Goal: Find specific page/section: Find specific page/section

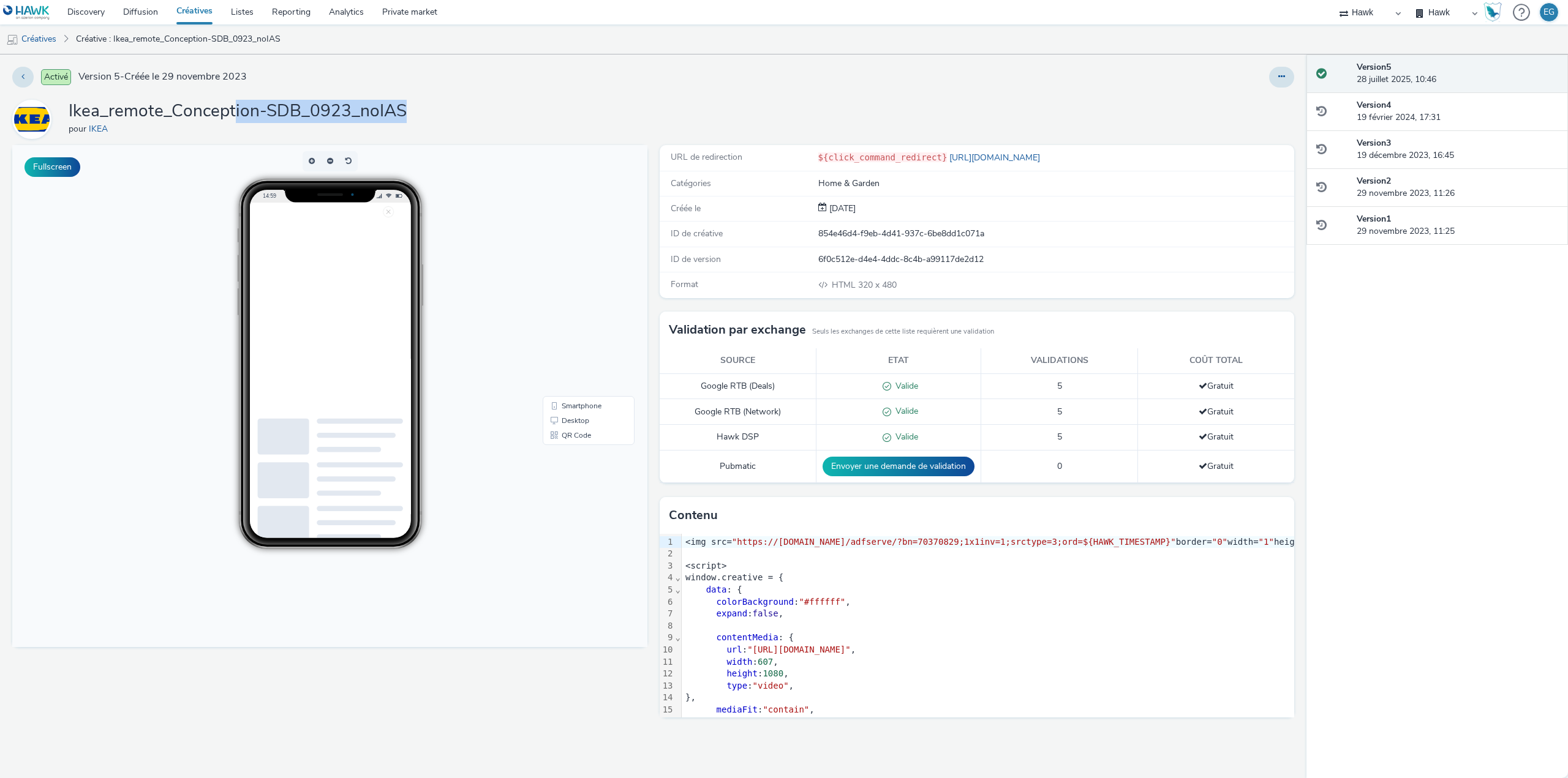
drag, startPoint x: 442, startPoint y: 99, endPoint x: 233, endPoint y: 112, distance: 209.4
click at [233, 112] on div "Activé Version 5 - Créée le 29 novembre 2023 Ikea_remote_Conception-SDB_0923_no…" at bounding box center [653, 416] width 1306 height 724
click at [233, 112] on h1 "Ikea_remote_Conception-SDB_0923_noIAS" at bounding box center [237, 111] width 338 height 23
click at [802, 75] on div at bounding box center [1038, 77] width 512 height 21
click at [972, 119] on div "Ikea_remote_Conception-SDB_0923_noIAS pour IKEA" at bounding box center [653, 119] width 1282 height 39
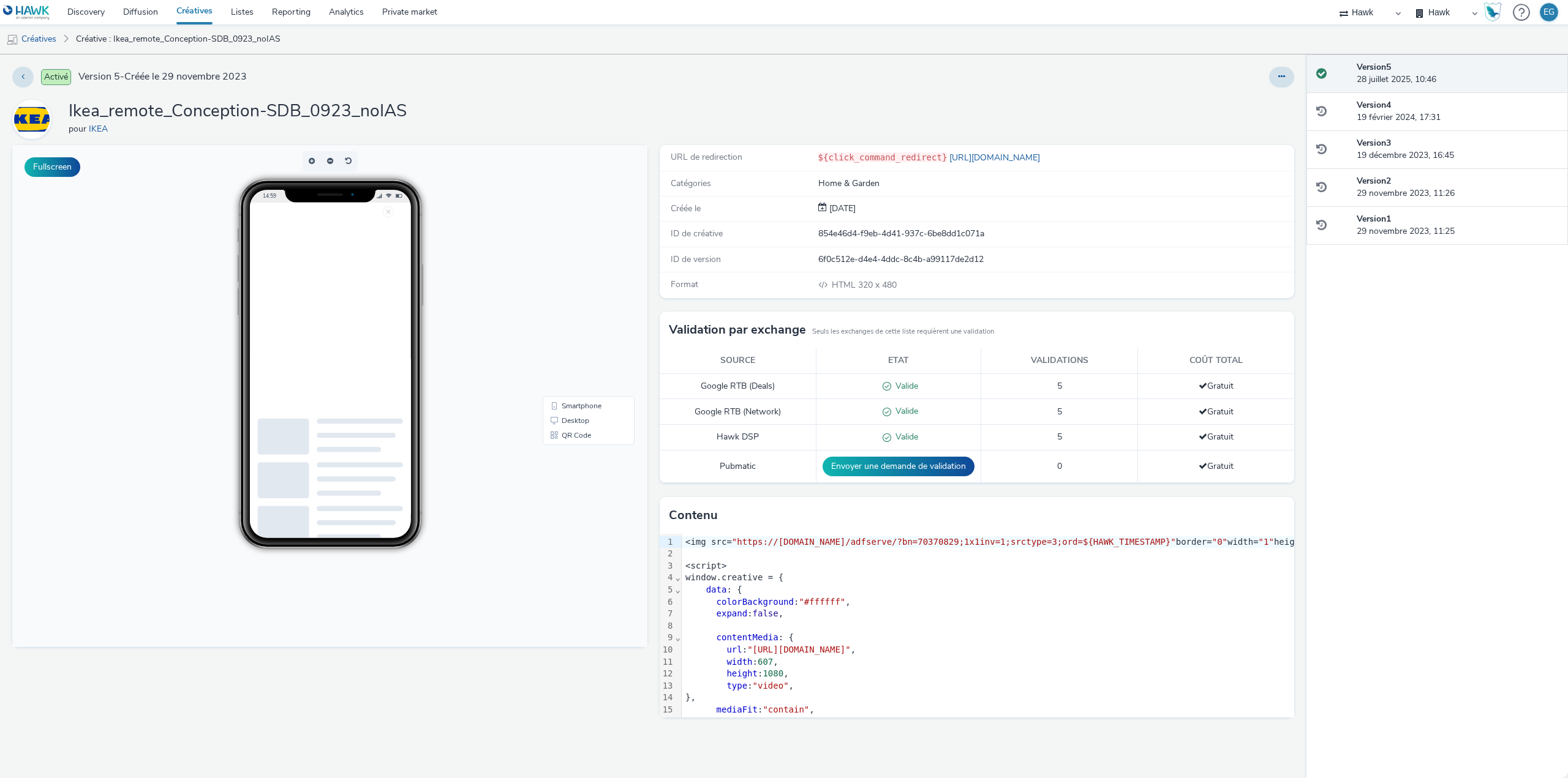
click at [1348, 16] on select "AZERION AZERION SURVEYS Hawk Hawk (Tests 2021)" at bounding box center [1370, 12] width 73 height 24
select select "ac009755-aa48-4799-8050-7a339a378eb8"
click at [1333, 0] on select "AZERION AZERION SURVEYS Hawk Hawk (Tests 2021)" at bounding box center [1370, 12] width 73 height 24
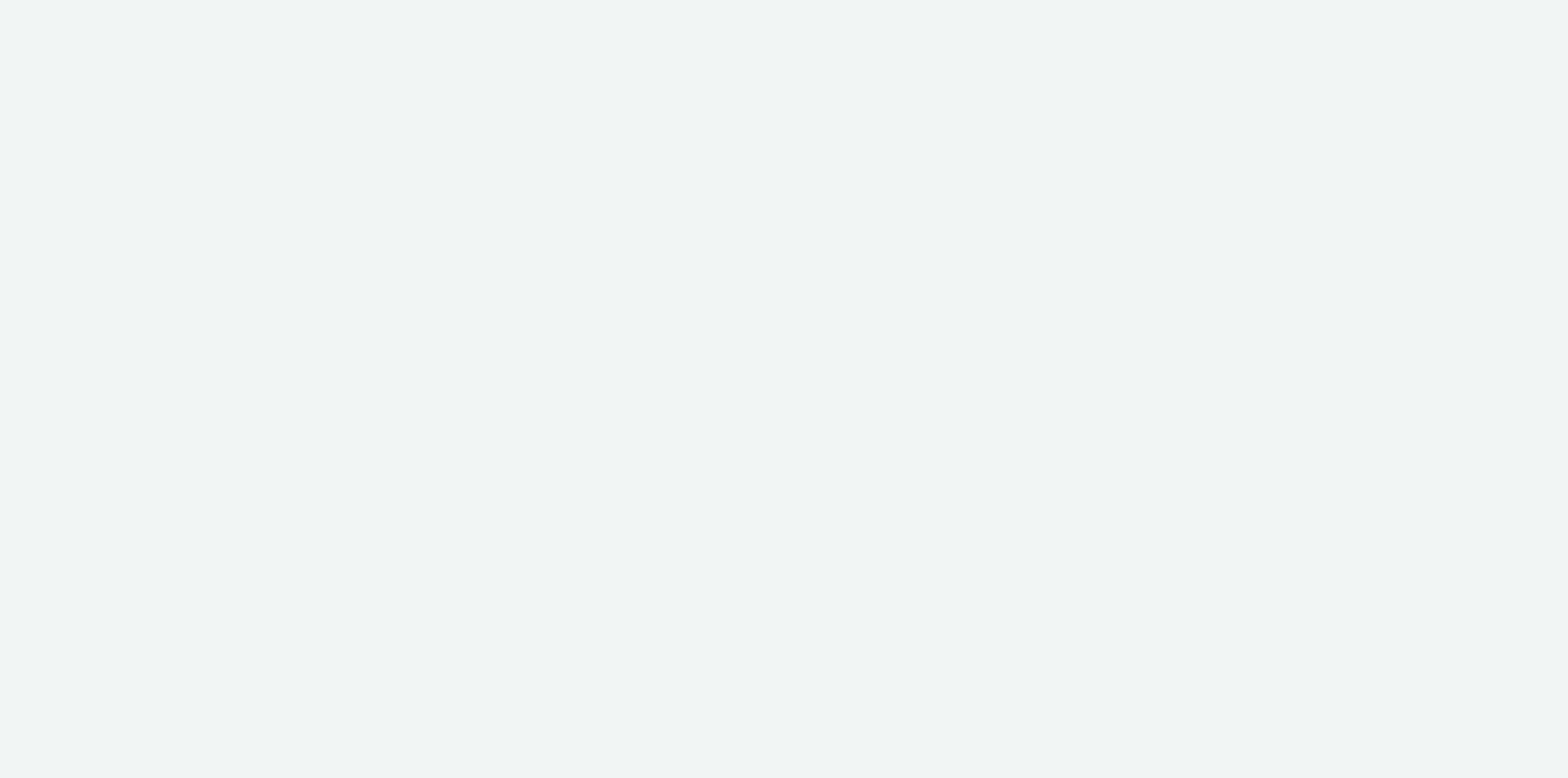
select select "79162ed7-0017-4339-93b0-3399b708648f"
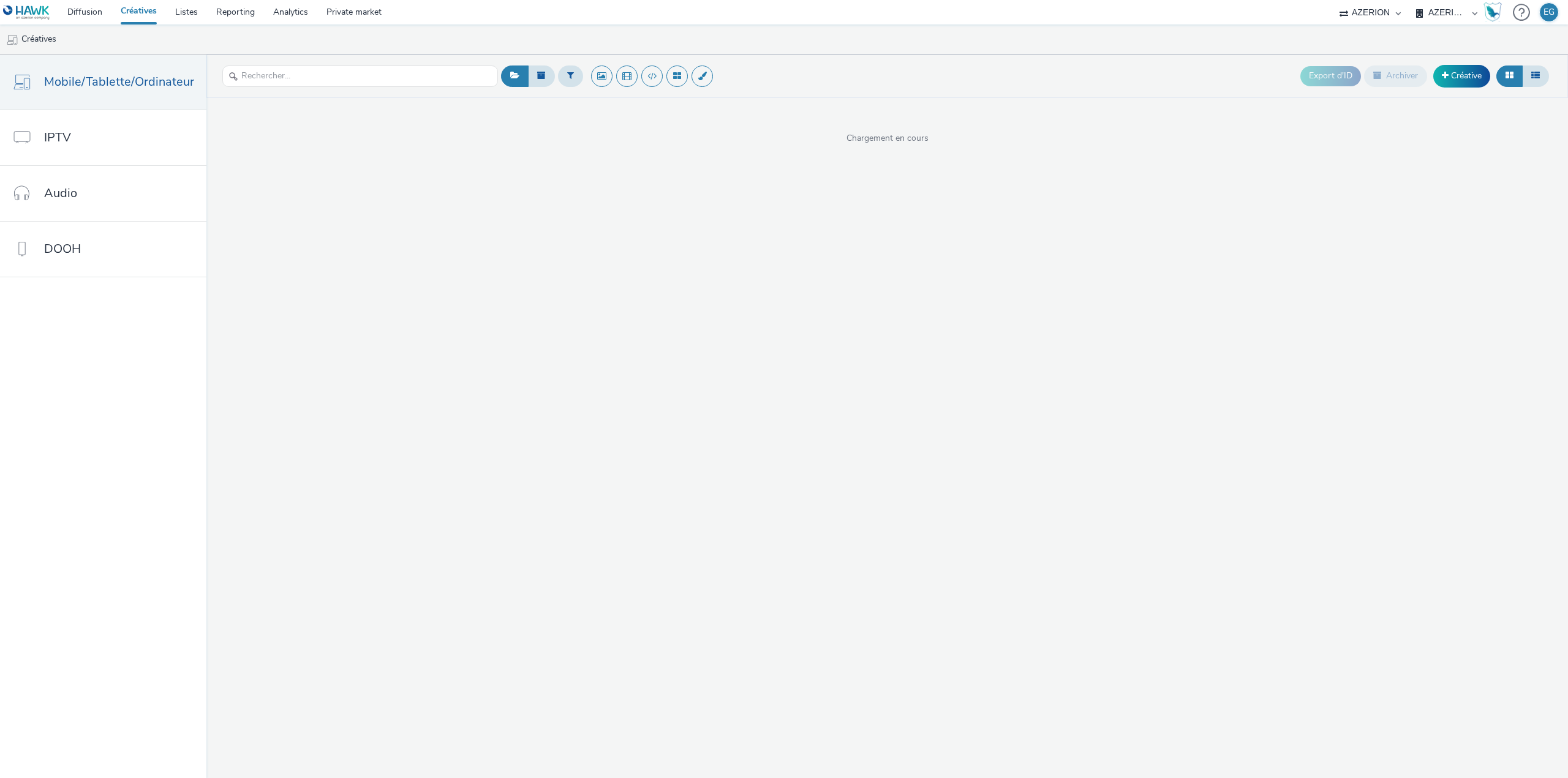
drag, startPoint x: 0, startPoint y: 0, endPoint x: 1443, endPoint y: 15, distance: 1443.1
click at [1443, 15] on select "AZERION AZERION APAC AZERION AUSTRIA AZERION BEL - ADEXPERTS AZERION BRAZIL AZE…" at bounding box center [1446, 12] width 73 height 24
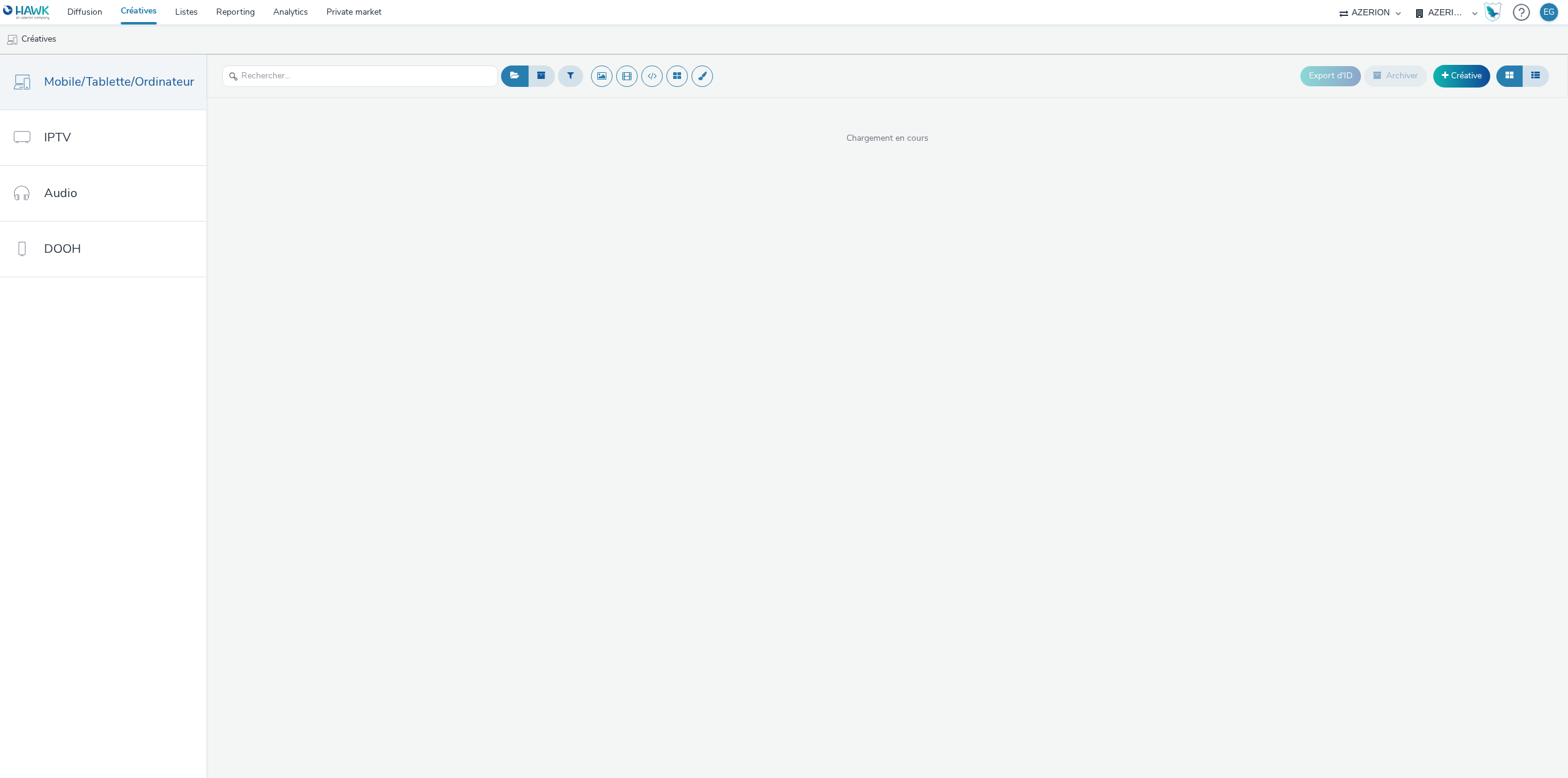
click at [1188, 30] on ul "Créatives" at bounding box center [784, 39] width 1568 height 29
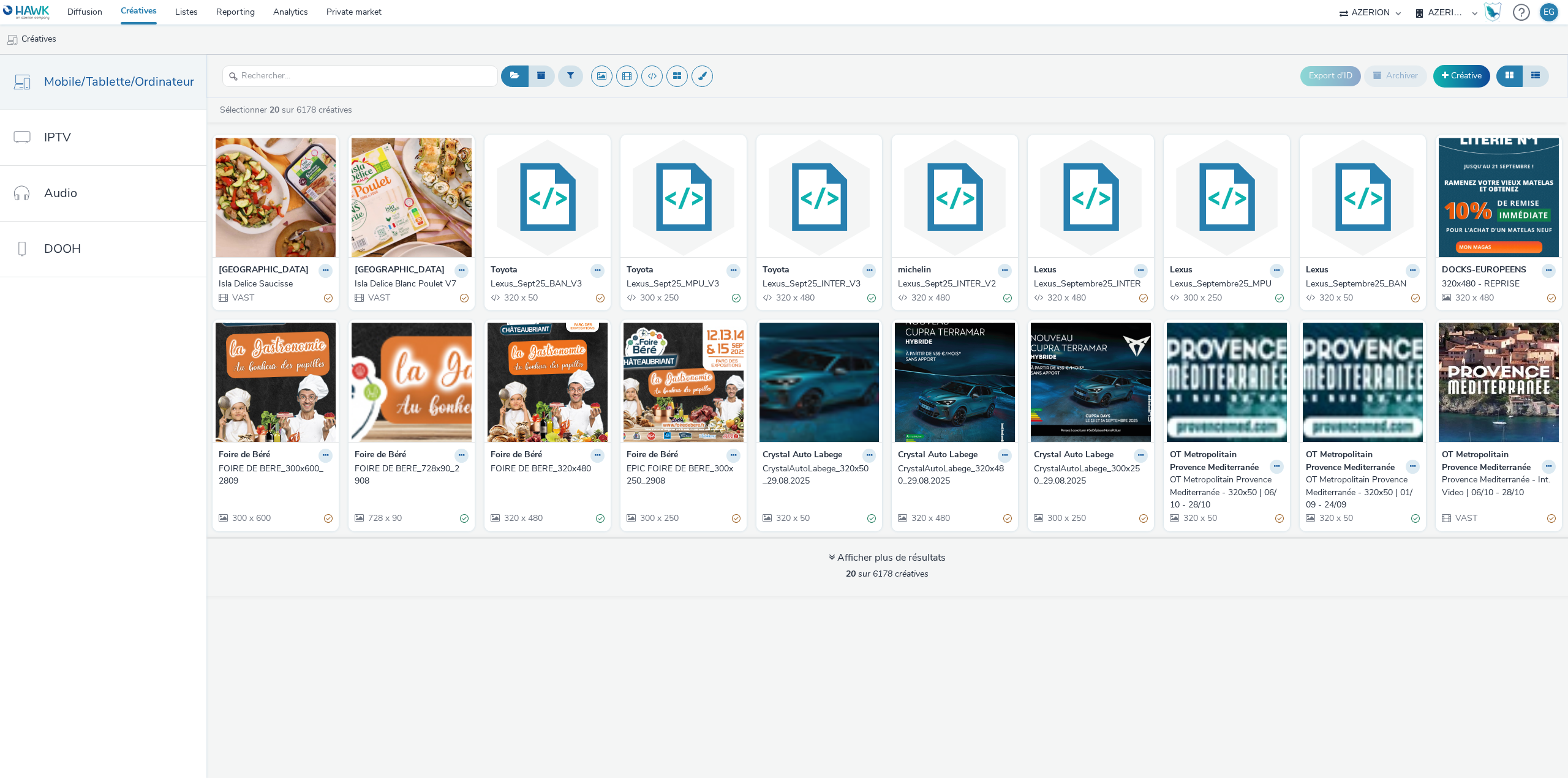
drag, startPoint x: 1147, startPoint y: 78, endPoint x: 1020, endPoint y: 74, distance: 127.1
drag, startPoint x: 1020, startPoint y: 74, endPoint x: 922, endPoint y: 70, distance: 98.1
drag, startPoint x: 922, startPoint y: 70, endPoint x: 813, endPoint y: 67, distance: 109.0
drag, startPoint x: 813, startPoint y: 67, endPoint x: 628, endPoint y: 22, distance: 190.4
click at [628, 22] on nav "Diffusion Créatives Listes Reporting Analytics Private market AZERION AZERION S…" at bounding box center [784, 12] width 1568 height 24
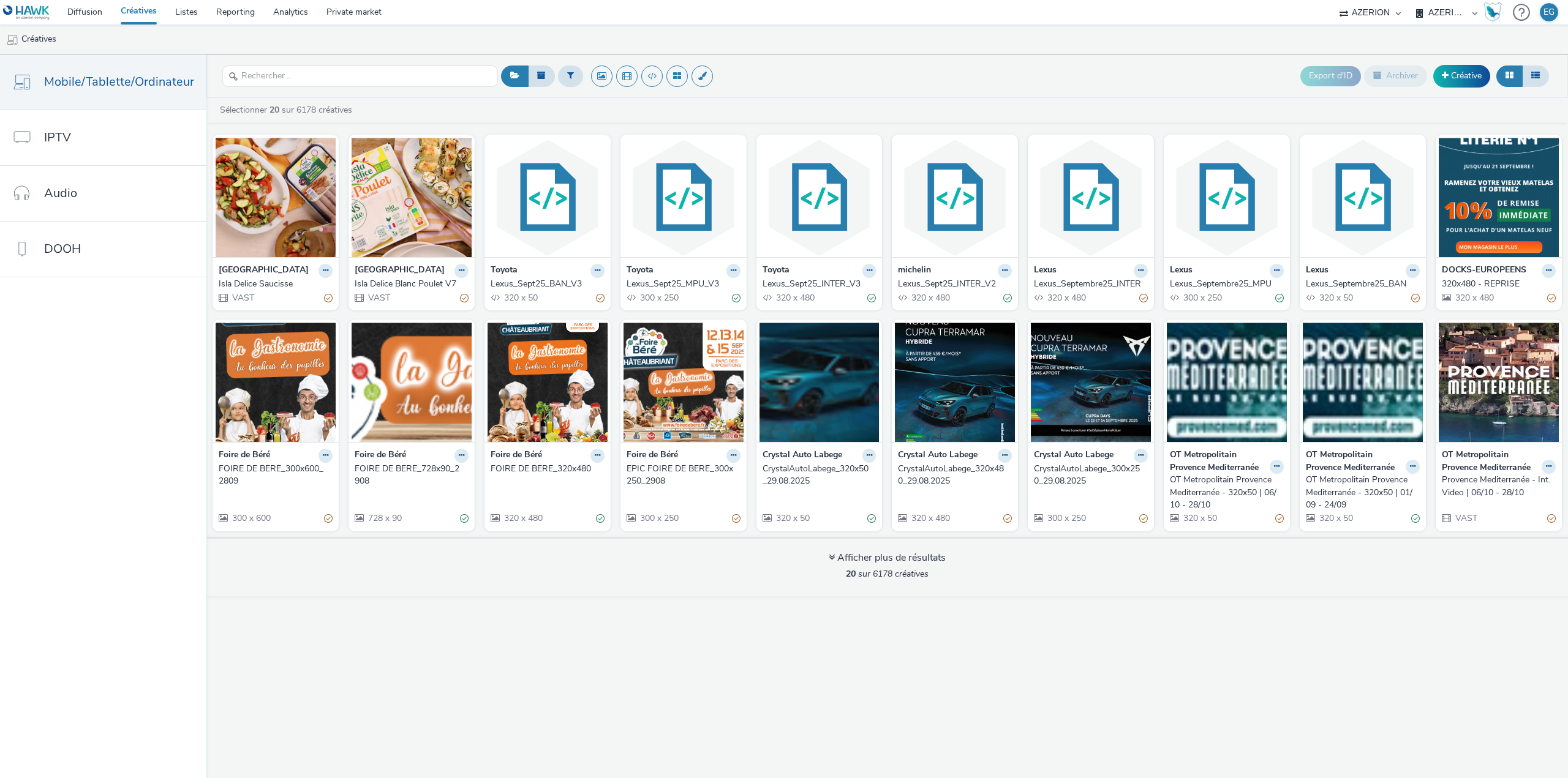
drag, startPoint x: 613, startPoint y: 42, endPoint x: 504, endPoint y: 36, distance: 109.2
click at [504, 36] on ul "Créatives" at bounding box center [784, 39] width 1568 height 29
drag, startPoint x: 479, startPoint y: 35, endPoint x: 391, endPoint y: 33, distance: 88.0
click at [391, 33] on ul "Créatives" at bounding box center [784, 39] width 1568 height 29
click at [1163, 79] on div "Export d'ID Archiver Créative" at bounding box center [1024, 76] width 1054 height 30
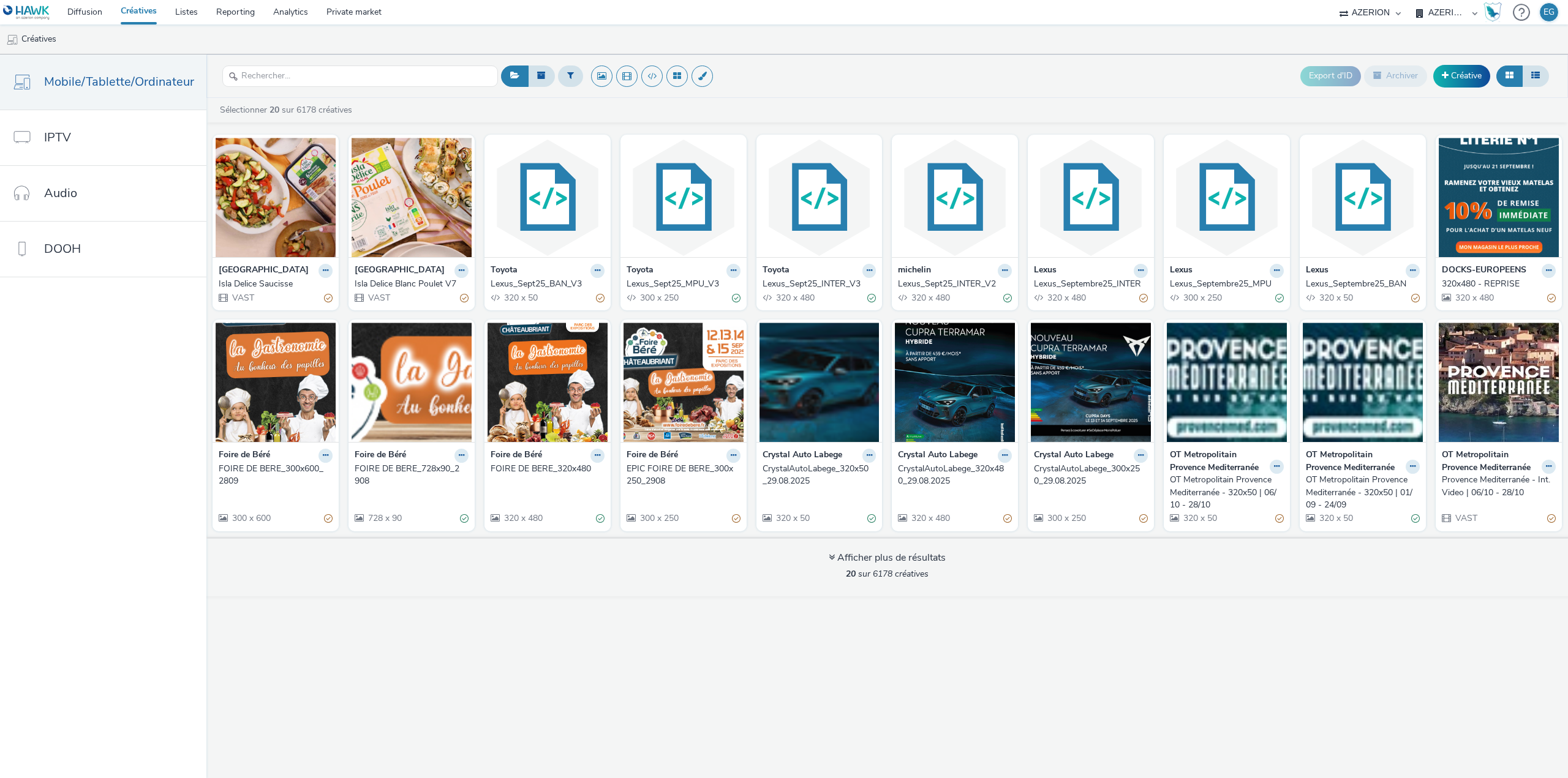
click at [1166, 47] on ul "Créatives" at bounding box center [784, 39] width 1568 height 29
drag, startPoint x: 1166, startPoint y: 47, endPoint x: 1101, endPoint y: 44, distance: 65.1
click at [1101, 44] on ul "Créatives" at bounding box center [784, 39] width 1568 height 29
click at [1101, 43] on ul "Créatives" at bounding box center [784, 39] width 1568 height 29
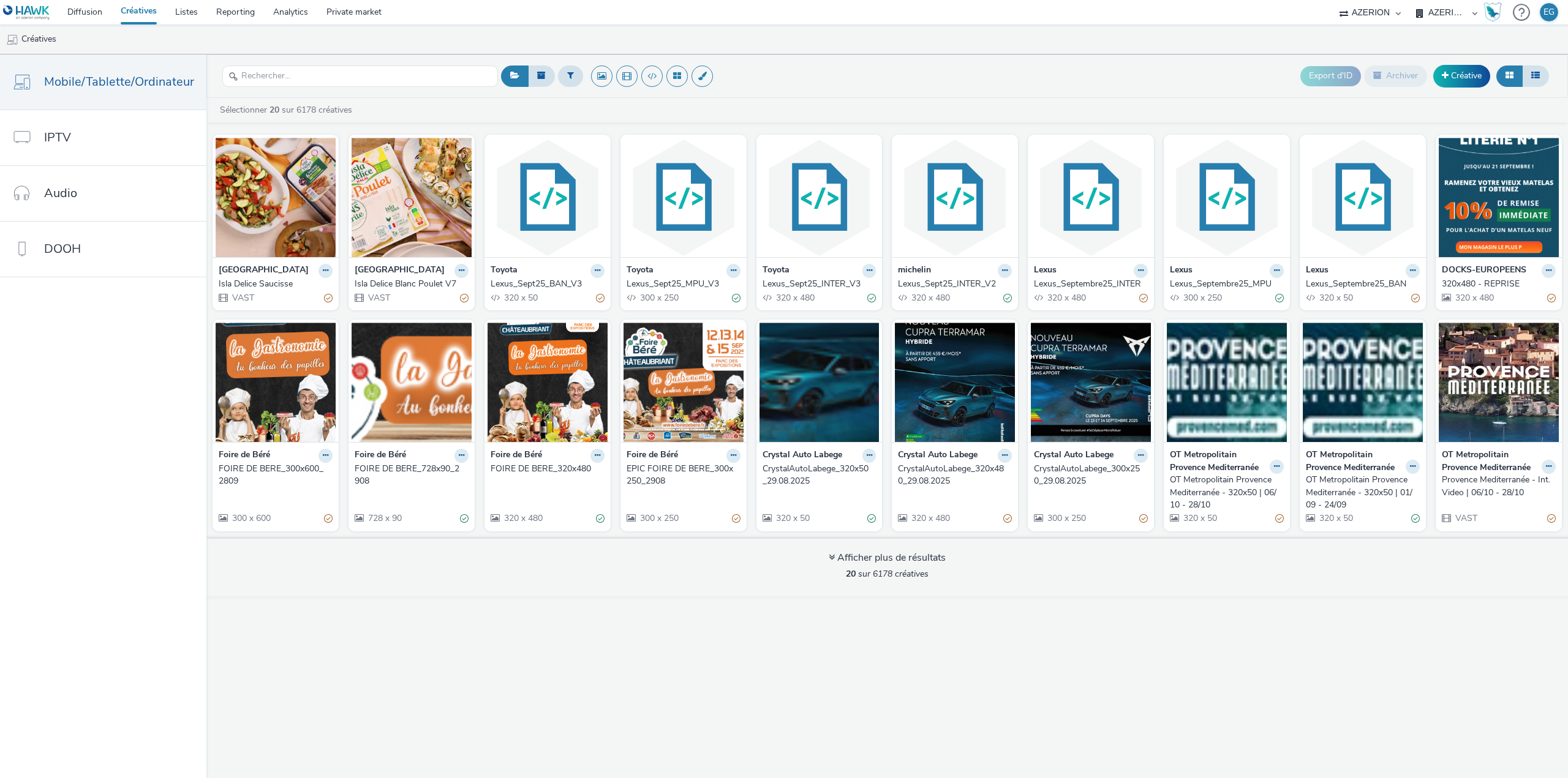
click at [1043, 41] on ul "Créatives" at bounding box center [784, 39] width 1568 height 29
drag, startPoint x: 1042, startPoint y: 39, endPoint x: 952, endPoint y: 38, distance: 90.0
click at [952, 38] on ul "Créatives" at bounding box center [784, 39] width 1568 height 29
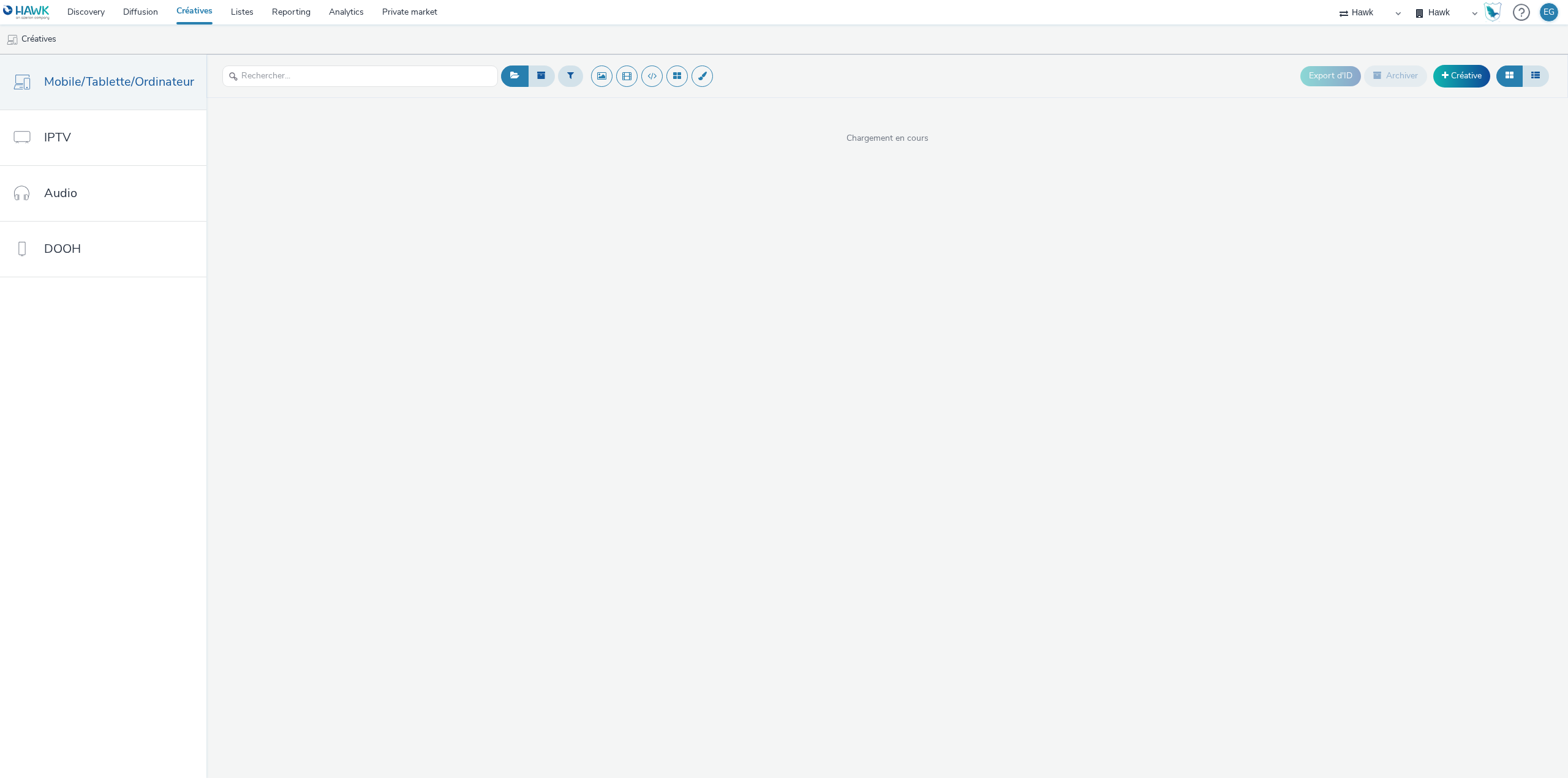
select select "11a7df10-284f-415c-b52a-427acf4c31ae"
select select "79162ed7-0017-4339-93b0-3399b708648f"
